Goal: Find specific page/section: Find specific page/section

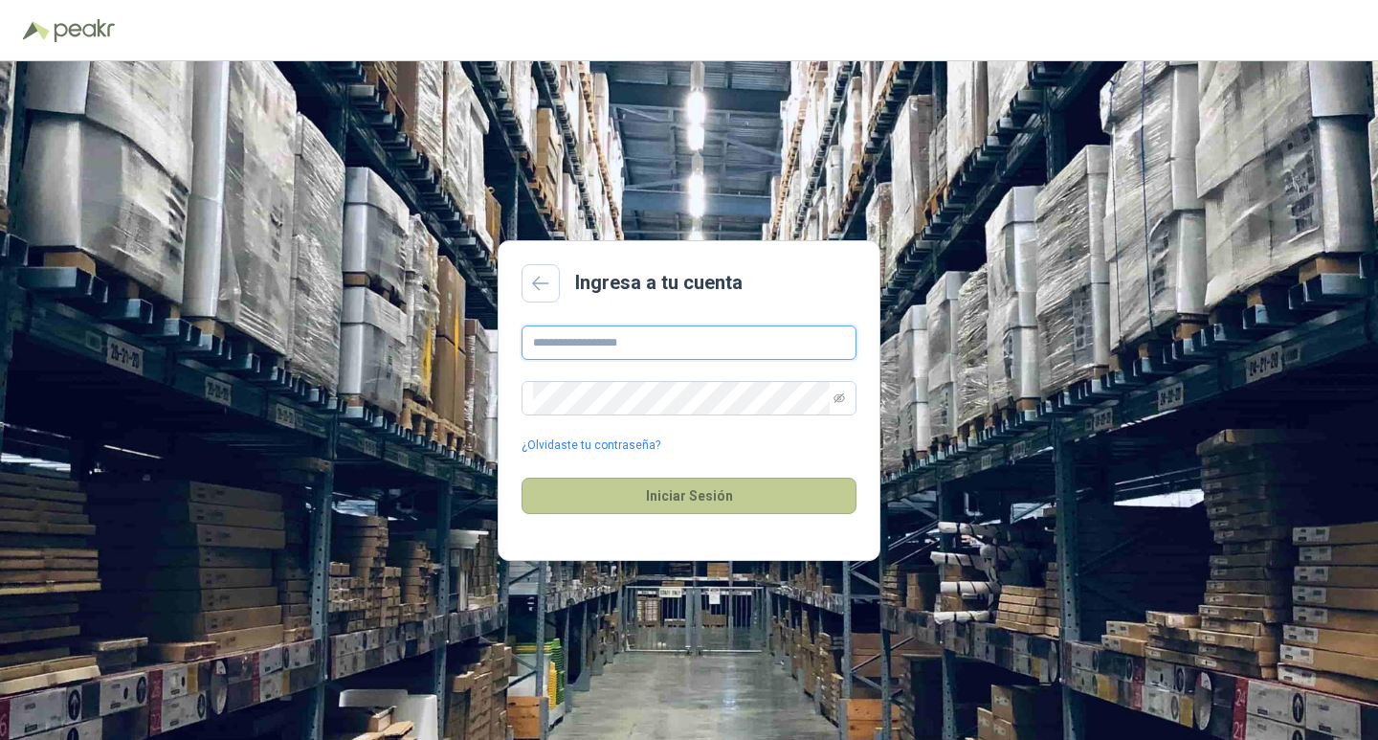
type input "**********"
click at [688, 497] on button "Iniciar Sesión" at bounding box center [689, 496] width 335 height 36
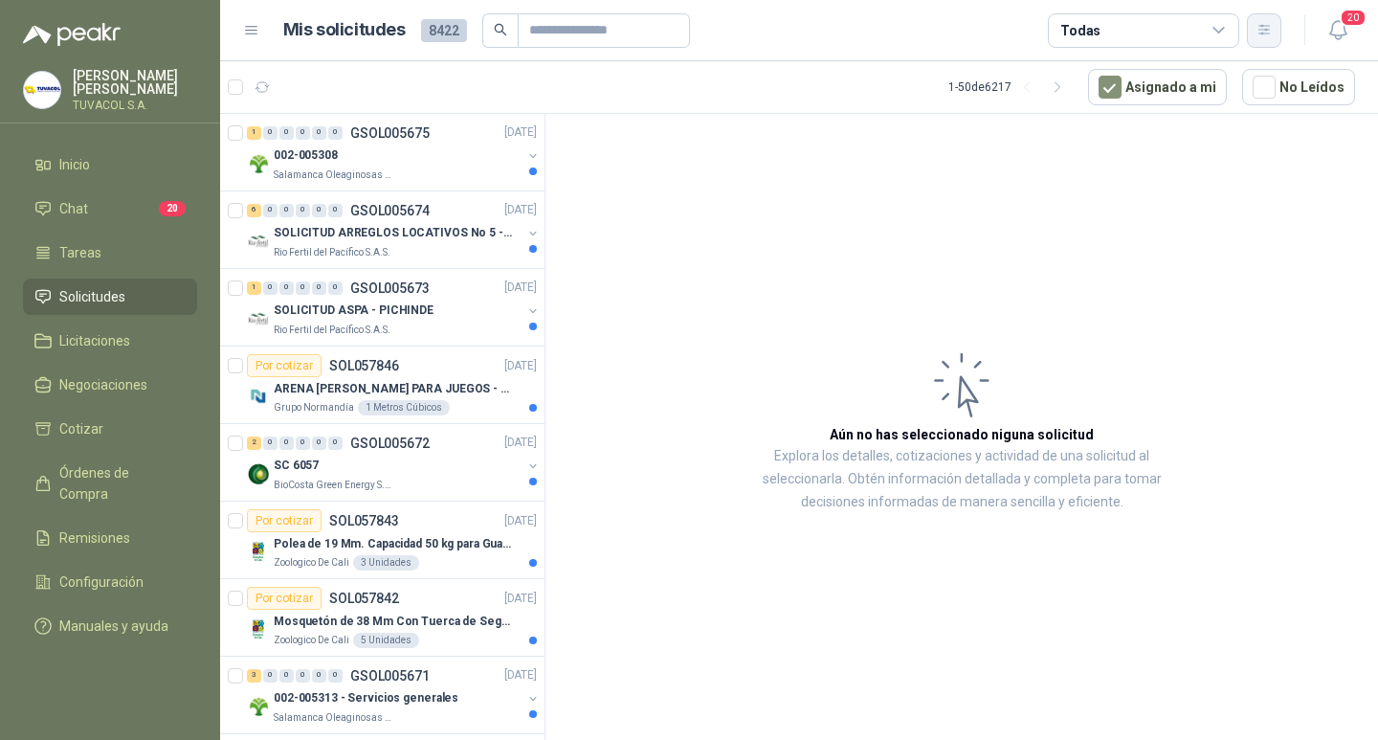
click at [1255, 34] on button "button" at bounding box center [1264, 30] width 34 height 34
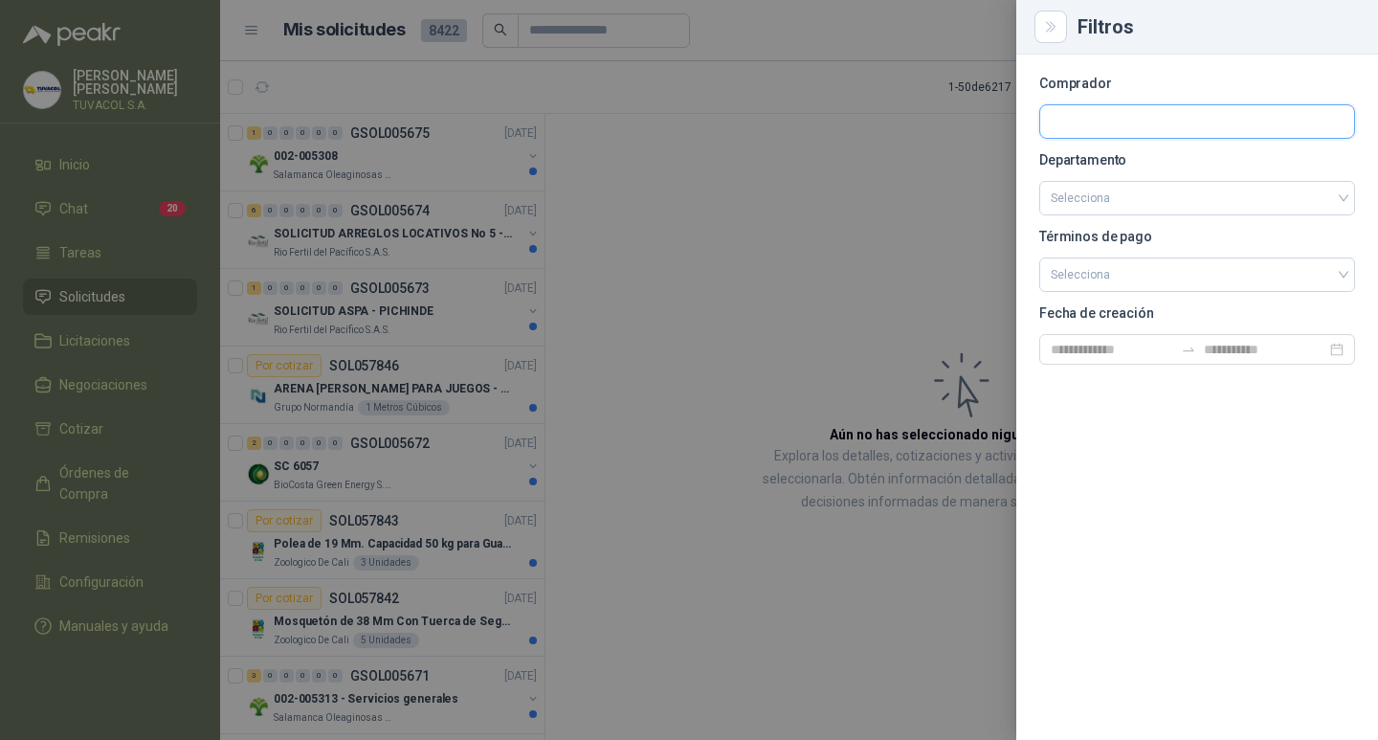
click at [1073, 126] on input "text" at bounding box center [1197, 121] width 314 height 33
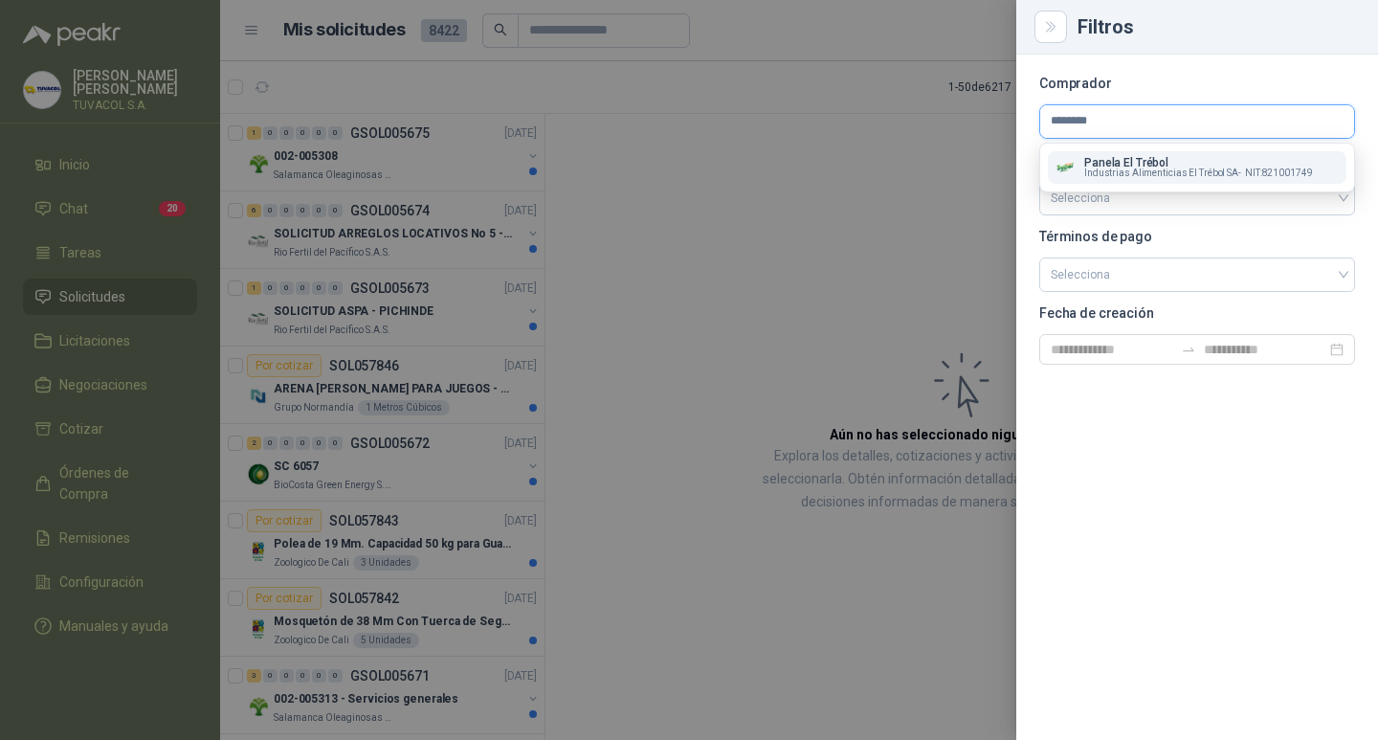
type input "*********"
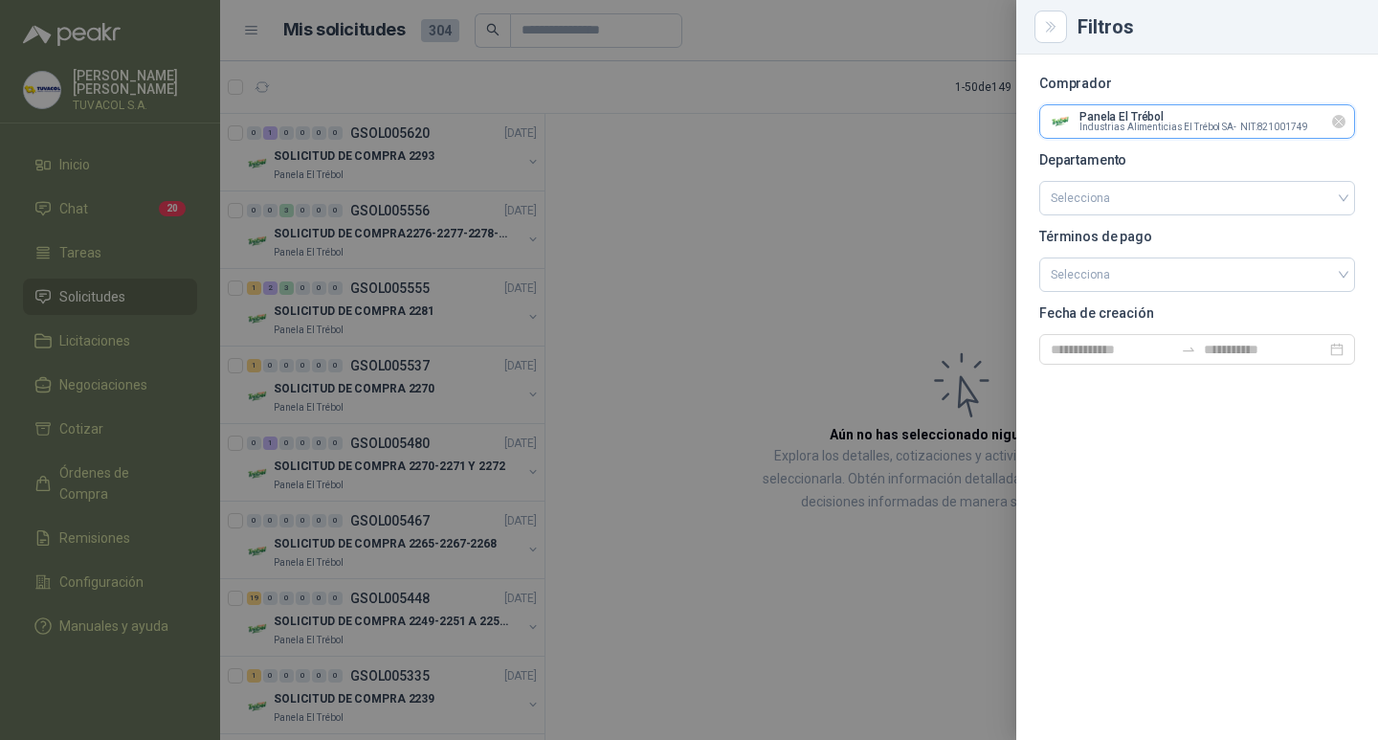
click at [1119, 108] on input "text" at bounding box center [1197, 121] width 314 height 33
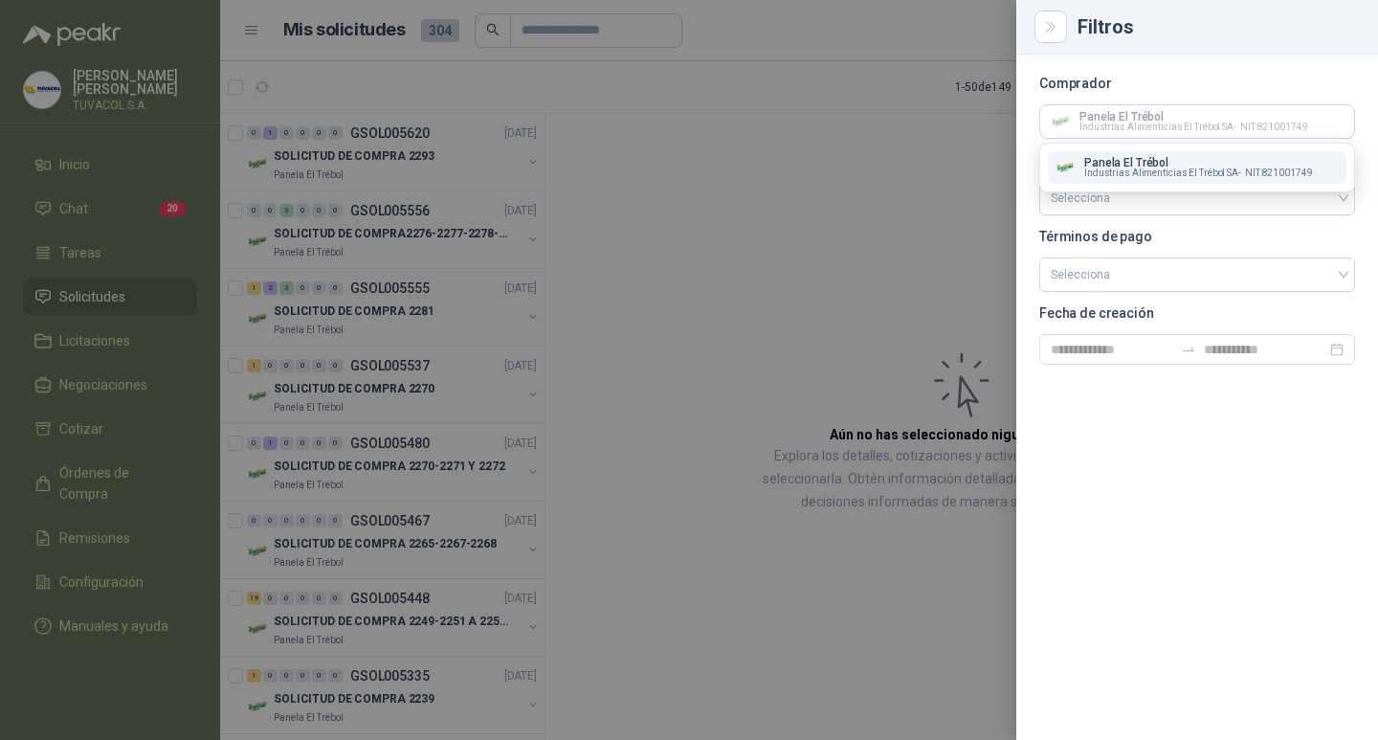
click at [1152, 168] on span "Industrias Alimenticias El Trébol SA -" at bounding box center [1162, 173] width 157 height 10
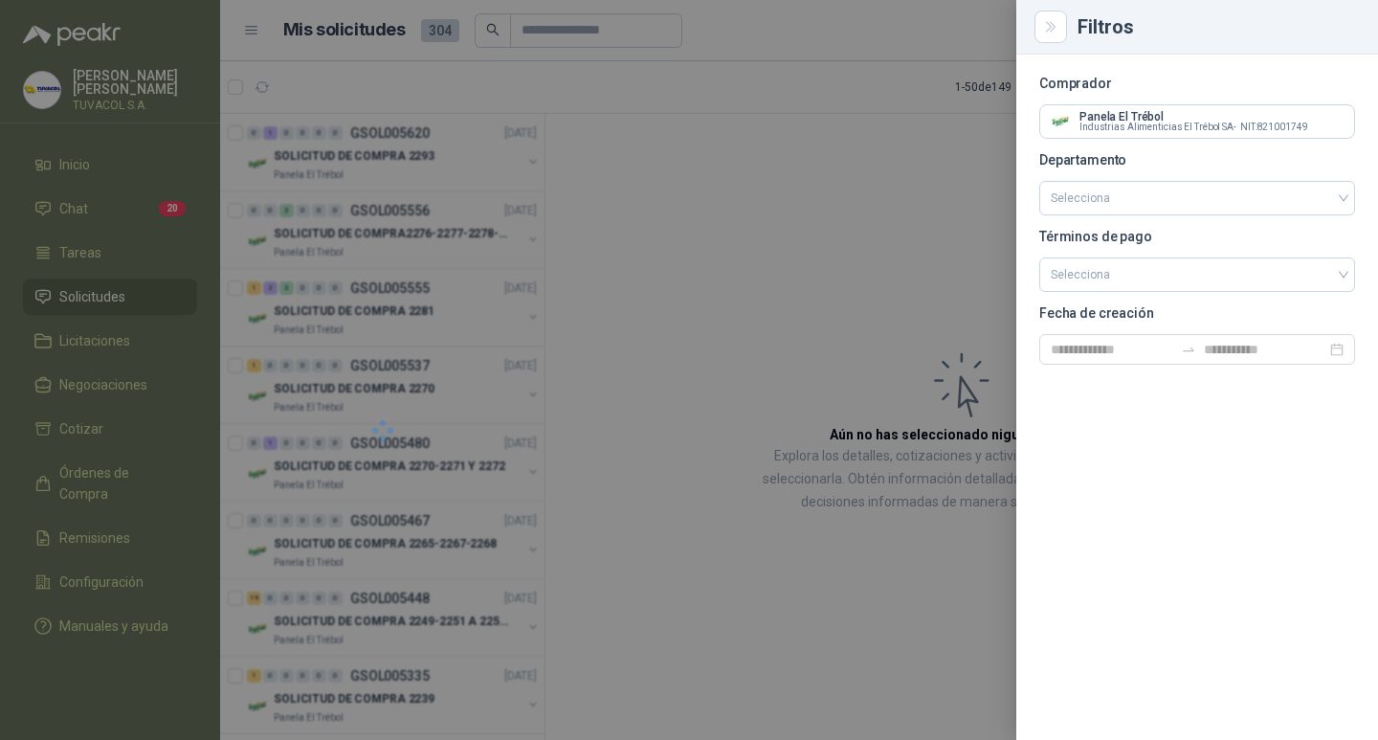
click at [729, 188] on div at bounding box center [689, 370] width 1378 height 740
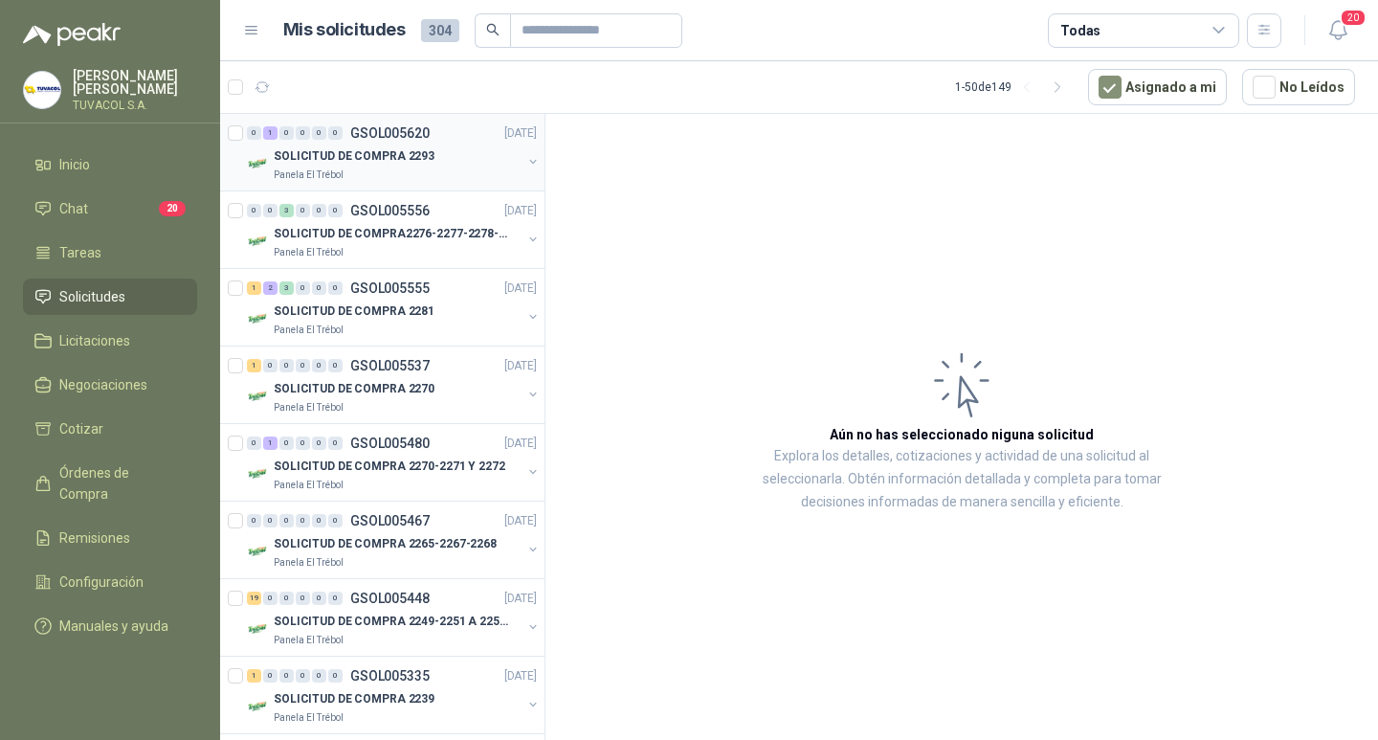
click at [414, 126] on p "GSOL005620" at bounding box center [389, 132] width 79 height 13
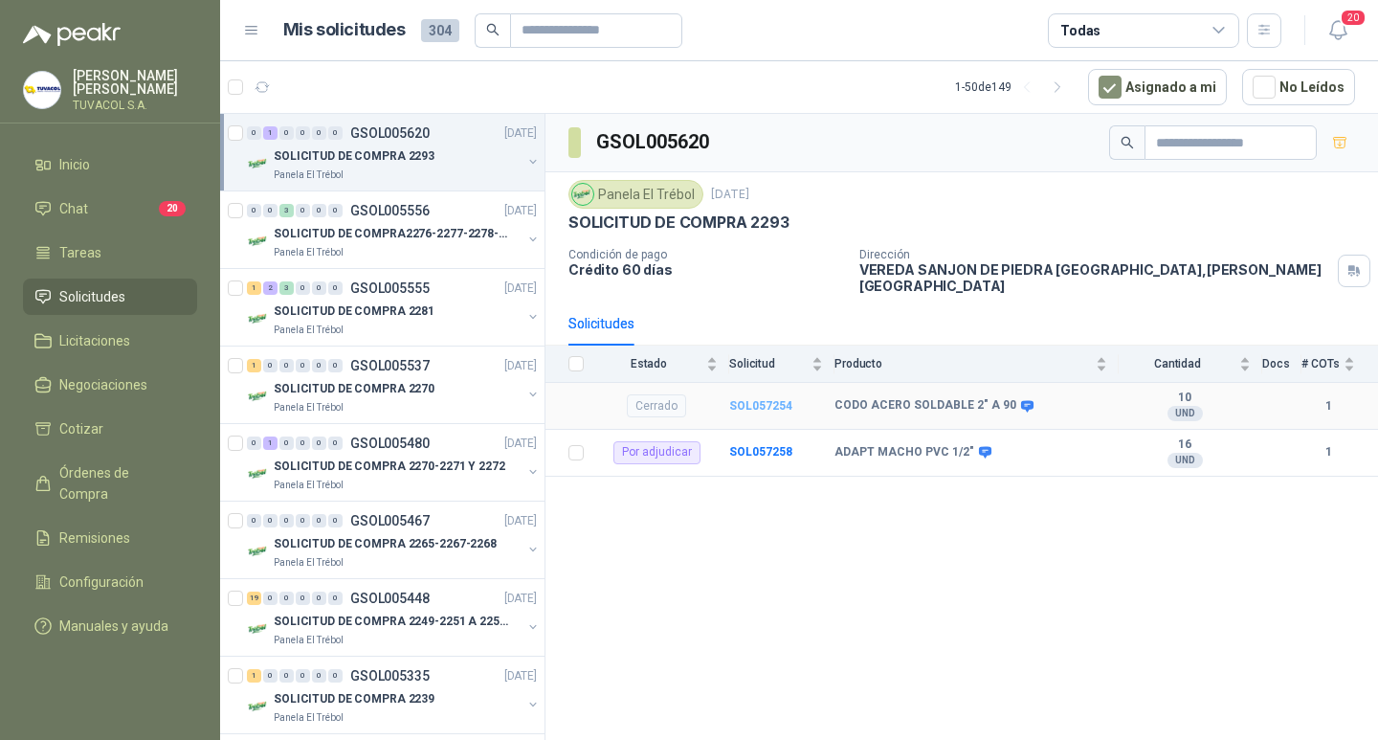
click at [755, 400] on b "SOL057254" at bounding box center [760, 405] width 63 height 13
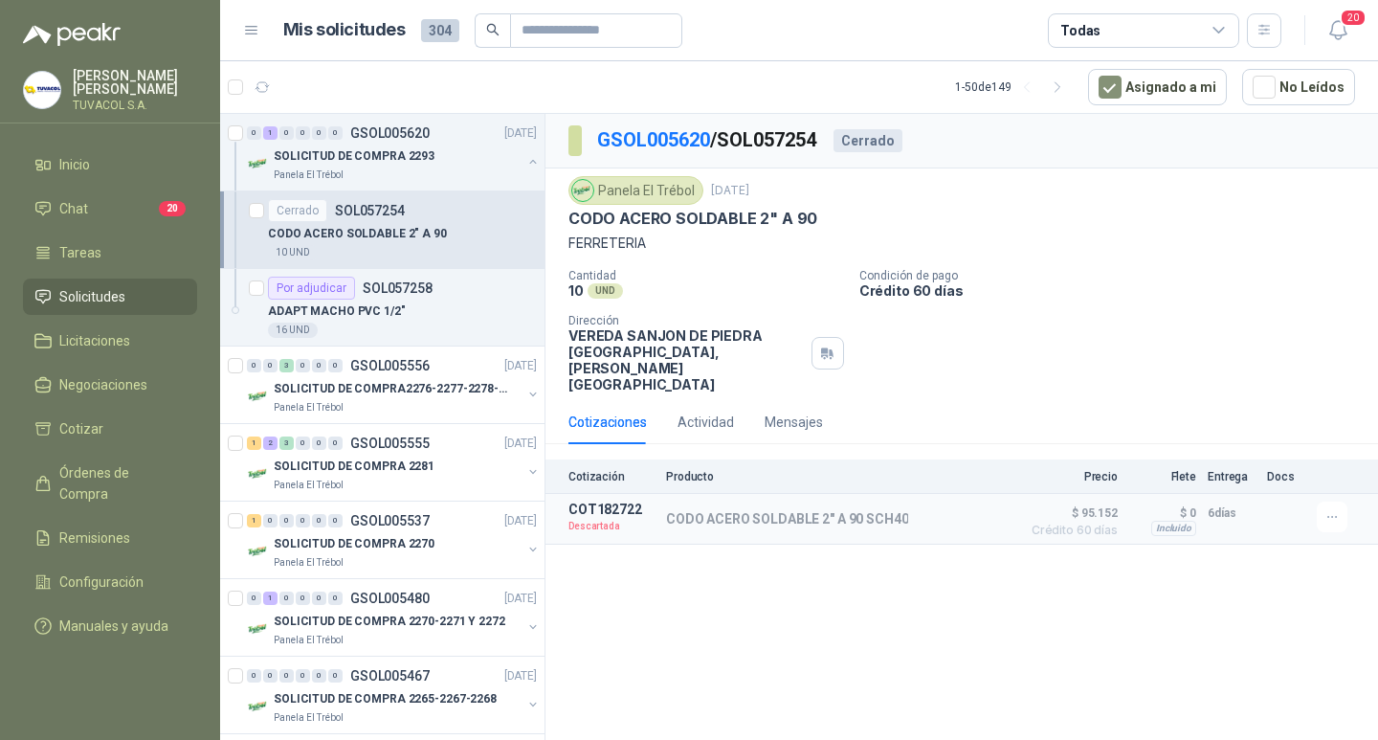
click at [178, 72] on p "[PERSON_NAME]" at bounding box center [135, 82] width 124 height 27
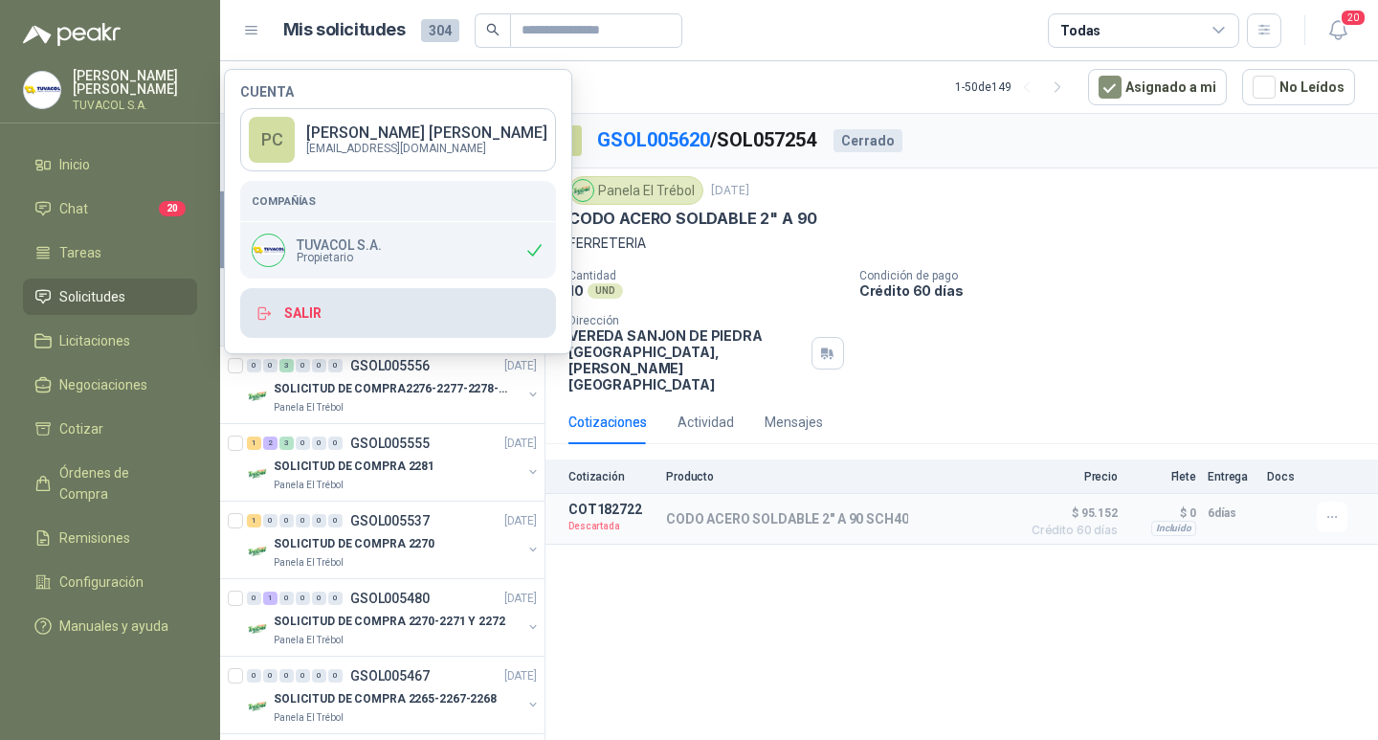
click at [368, 313] on button "Salir" at bounding box center [398, 313] width 316 height 50
